Goal: Check status: Check status

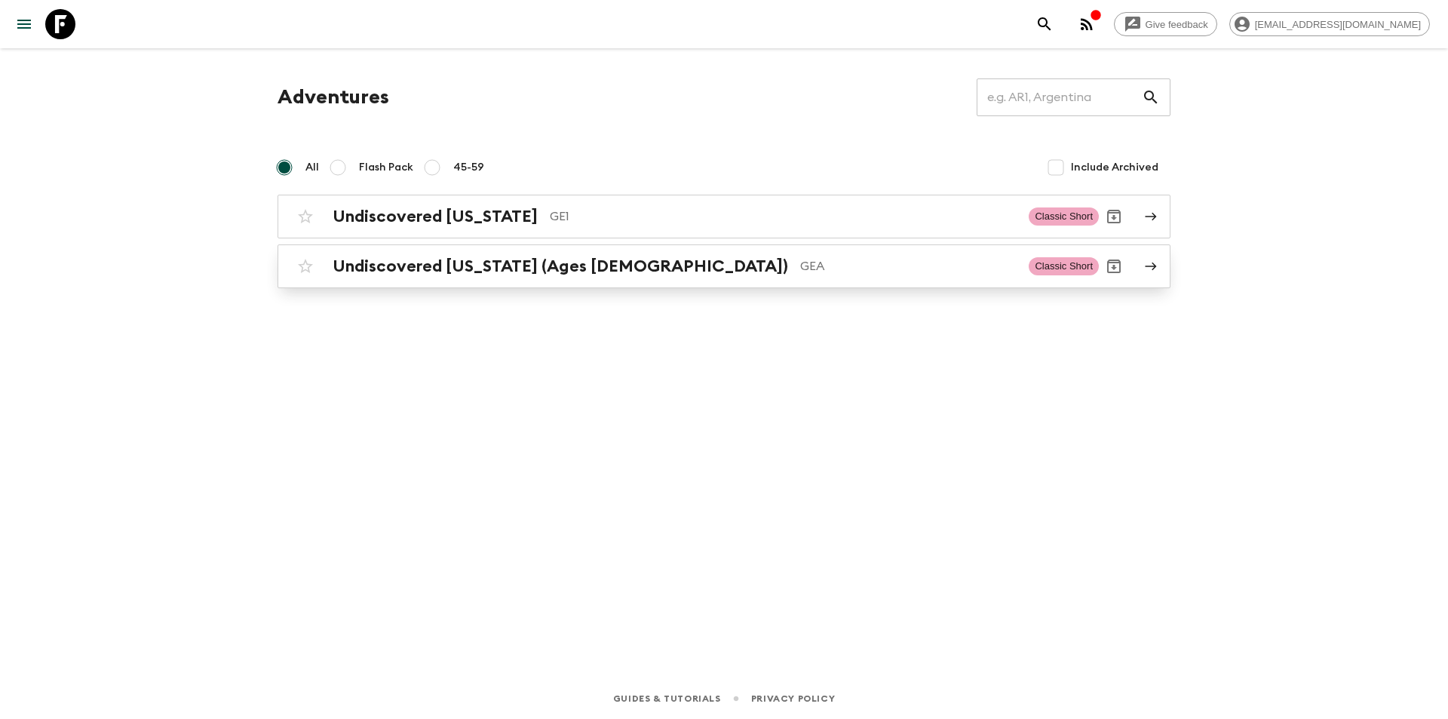
click at [501, 264] on h2 "Undiscovered [US_STATE] (Ages [DEMOGRAPHIC_DATA])" at bounding box center [561, 266] width 456 height 20
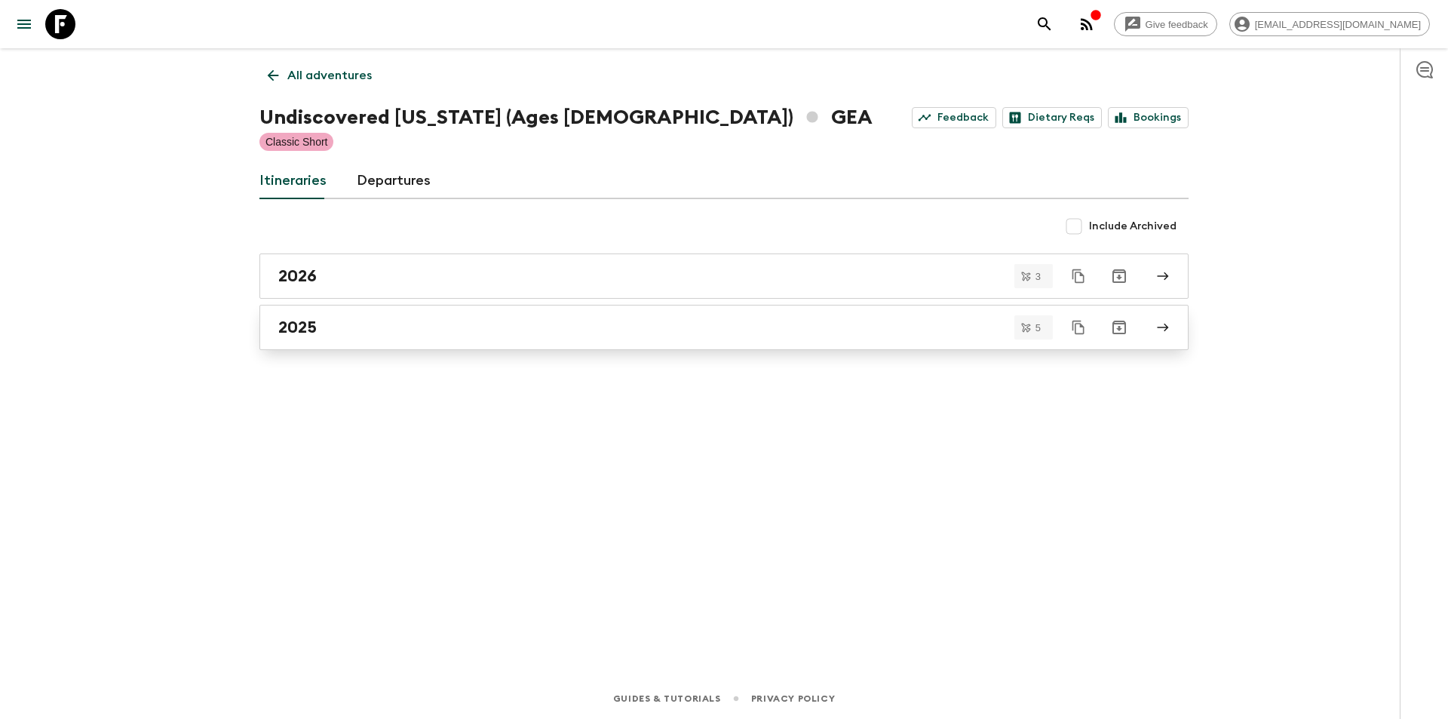
click at [407, 325] on div "2025" at bounding box center [709, 328] width 863 height 20
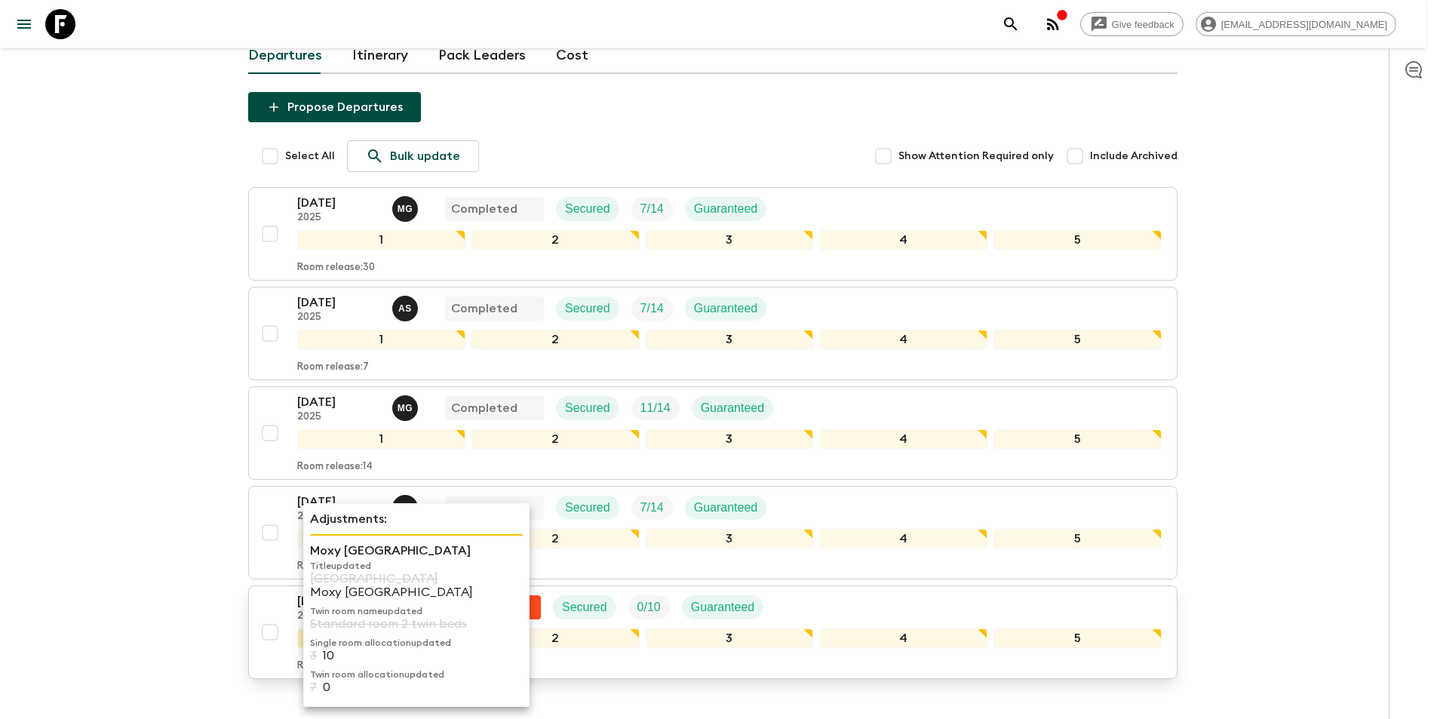
scroll to position [204, 0]
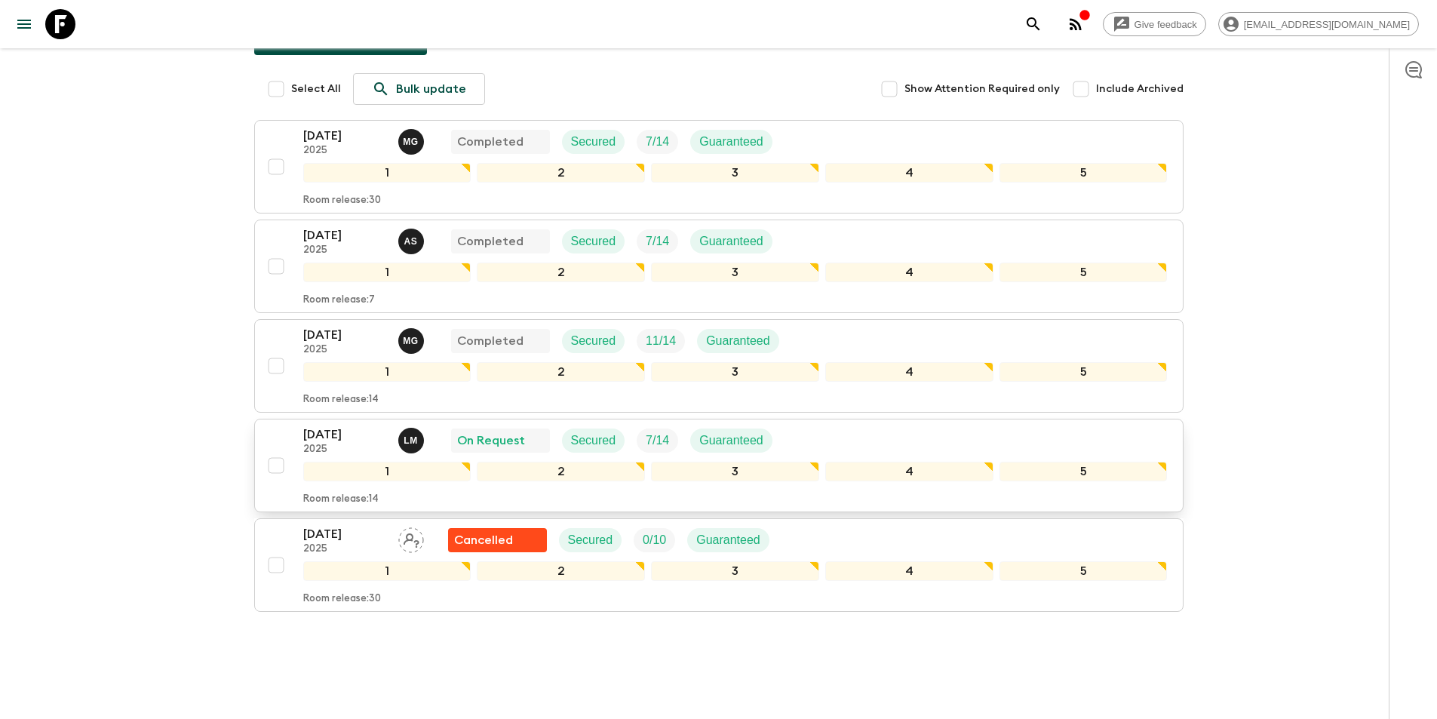
click at [342, 425] on p "[DATE]" at bounding box center [344, 434] width 83 height 18
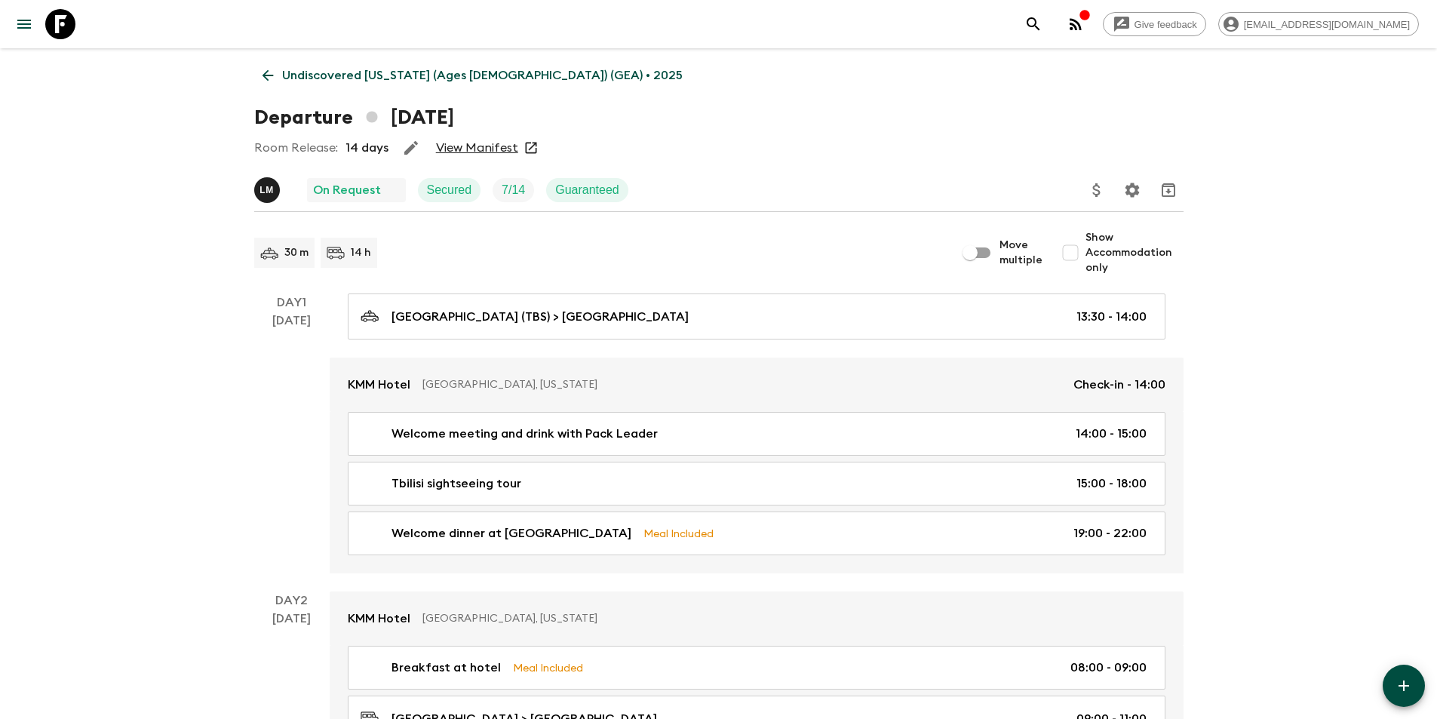
click at [488, 146] on link "View Manifest" at bounding box center [477, 147] width 82 height 15
